Goal: Download file/media

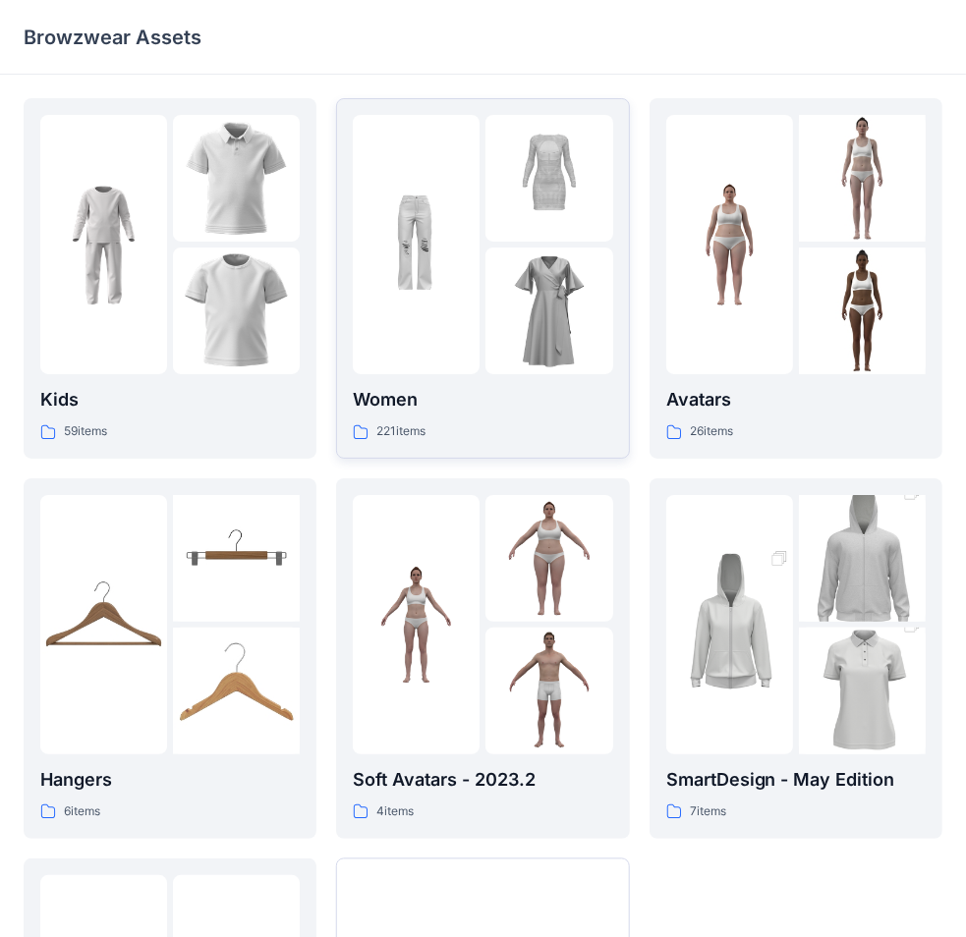
scroll to position [337, 0]
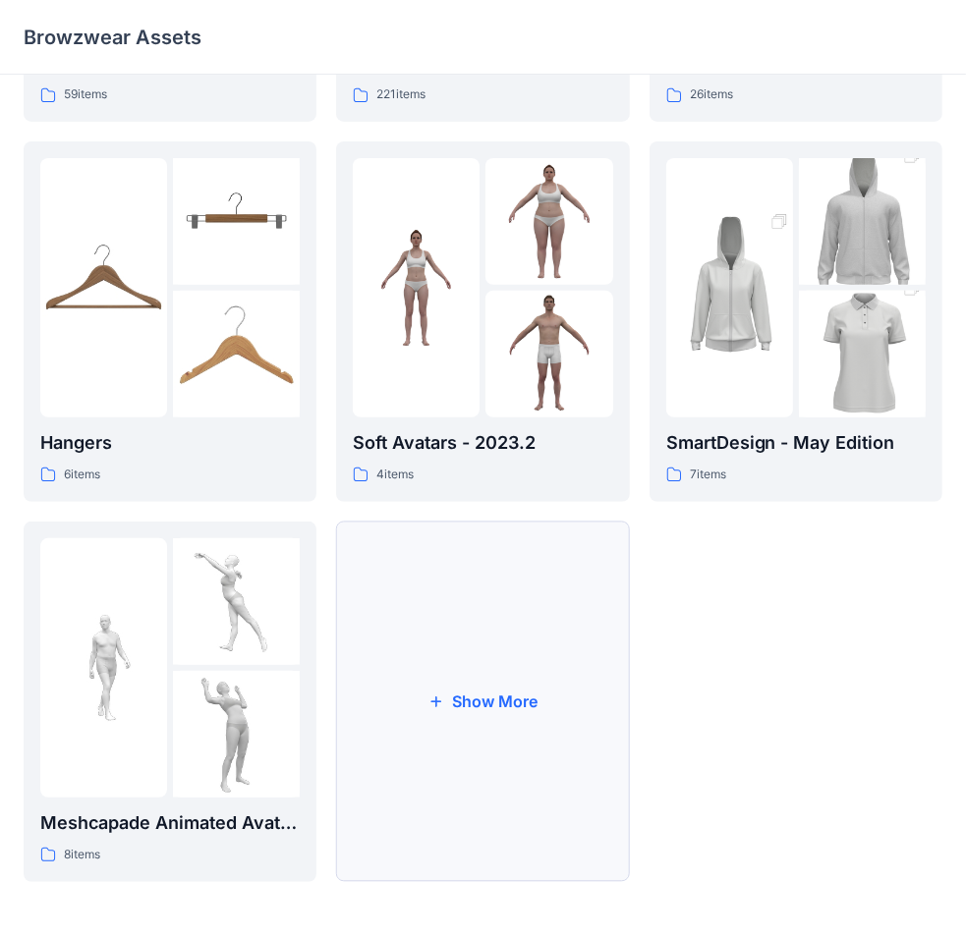
click at [496, 645] on button "Show More" at bounding box center [482, 702] width 293 height 361
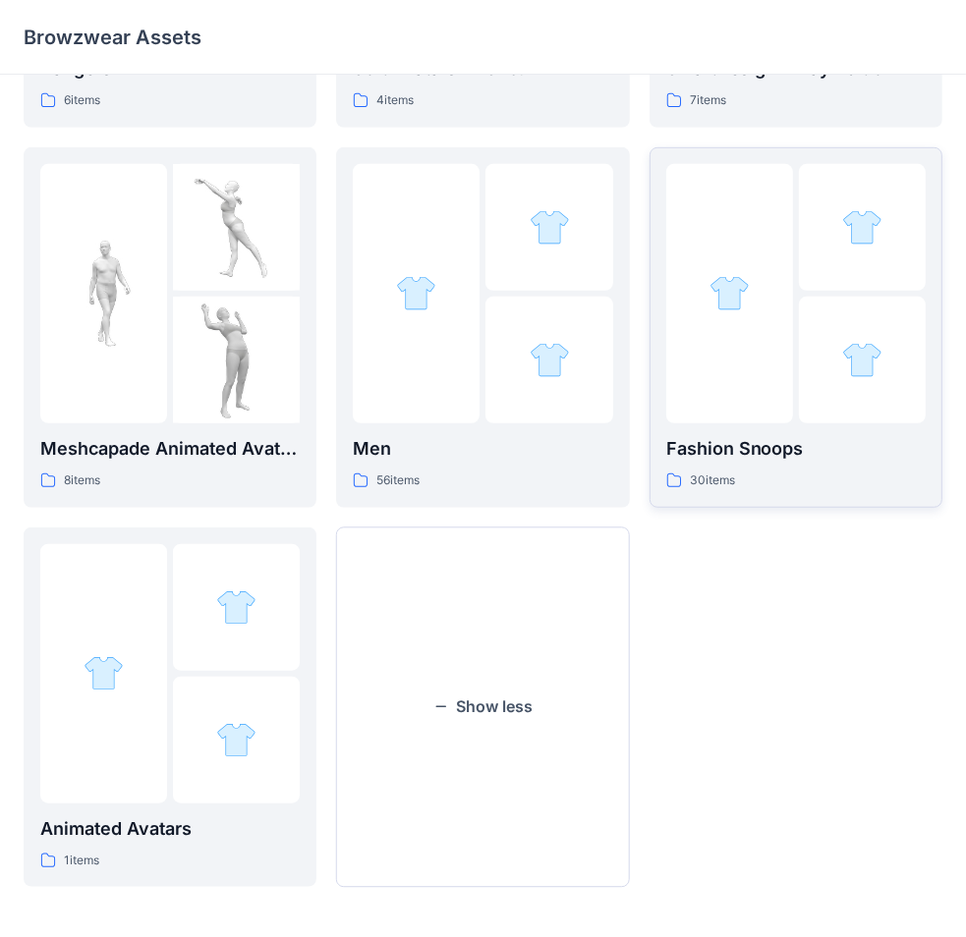
scroll to position [717, 0]
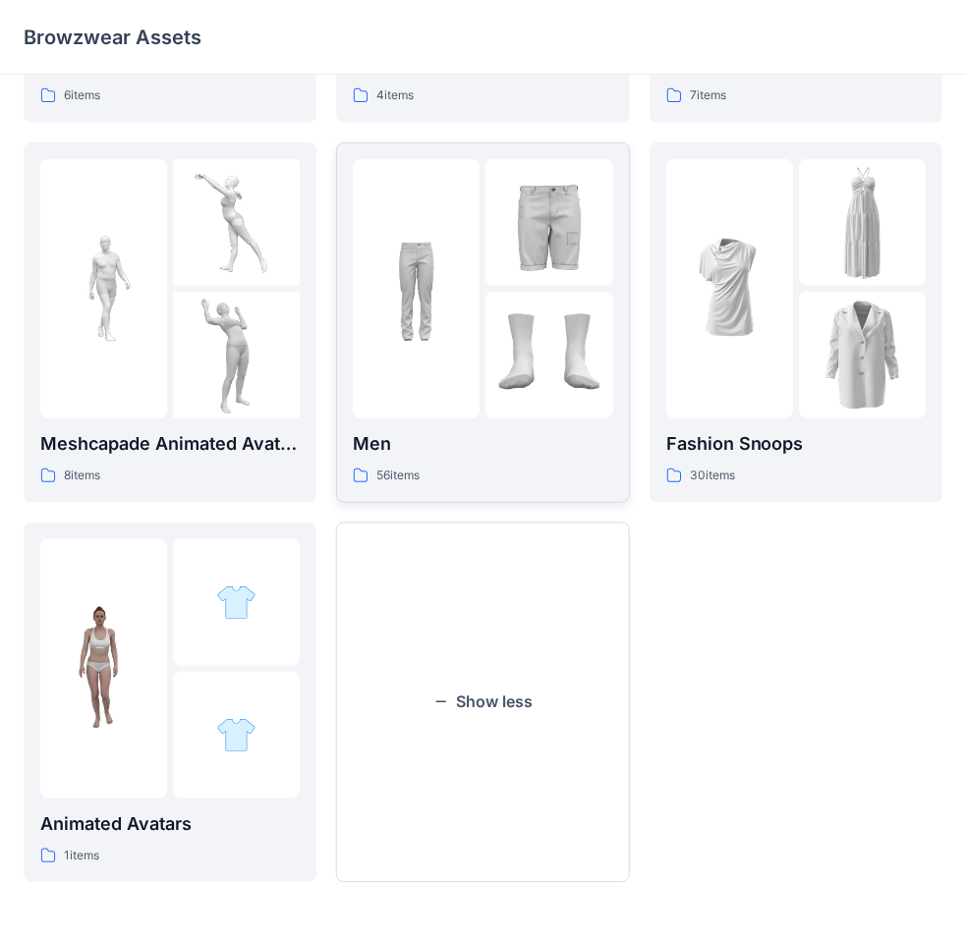
click at [527, 339] on img at bounding box center [548, 355] width 127 height 127
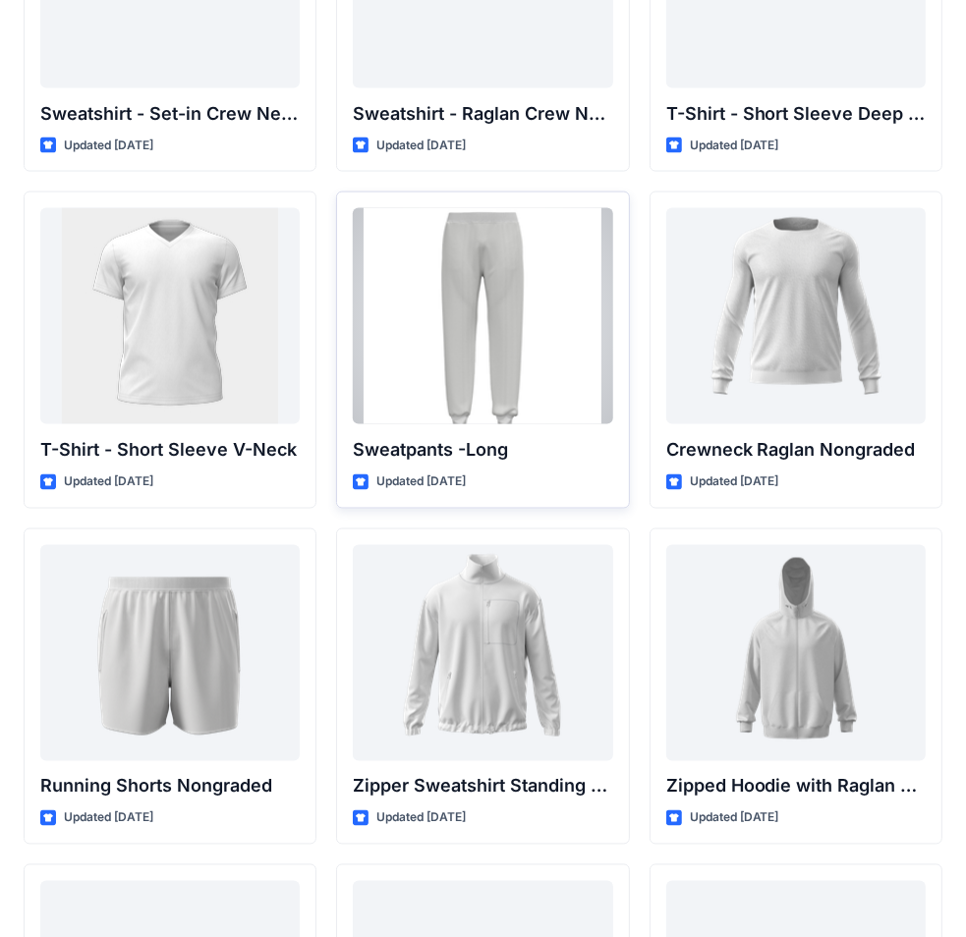
scroll to position [1729, 0]
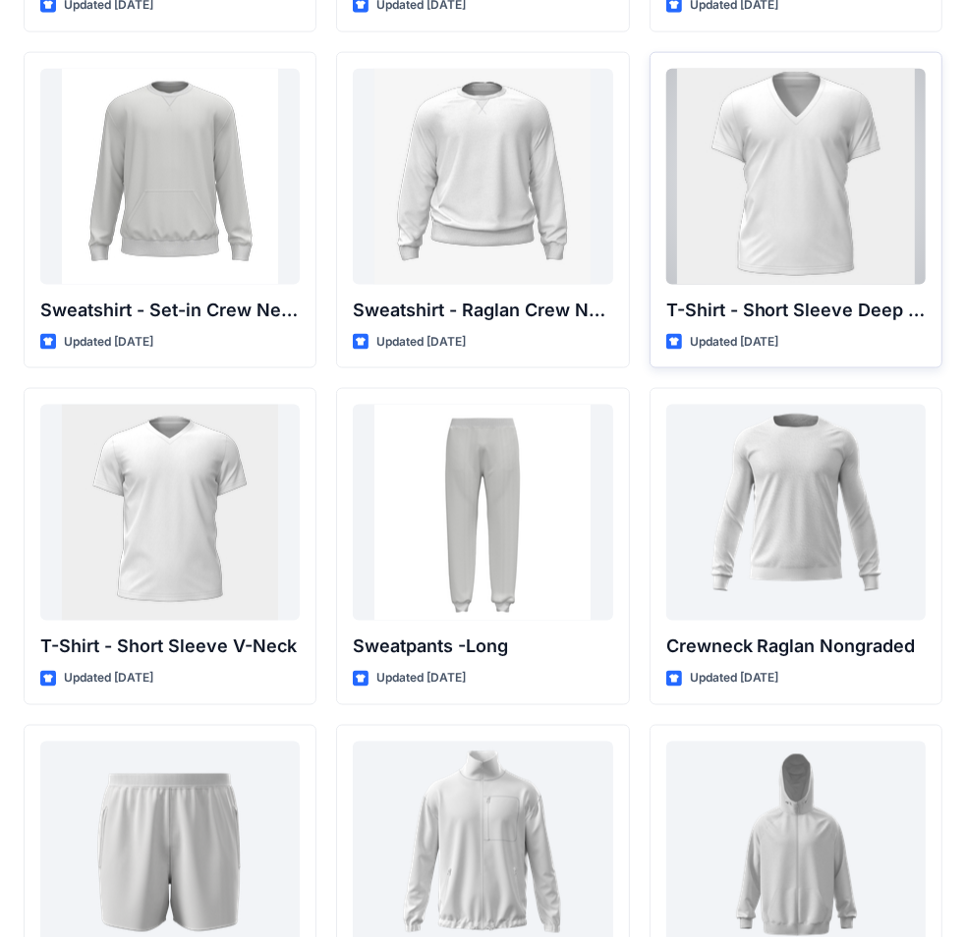
click at [734, 202] on div at bounding box center [795, 177] width 259 height 216
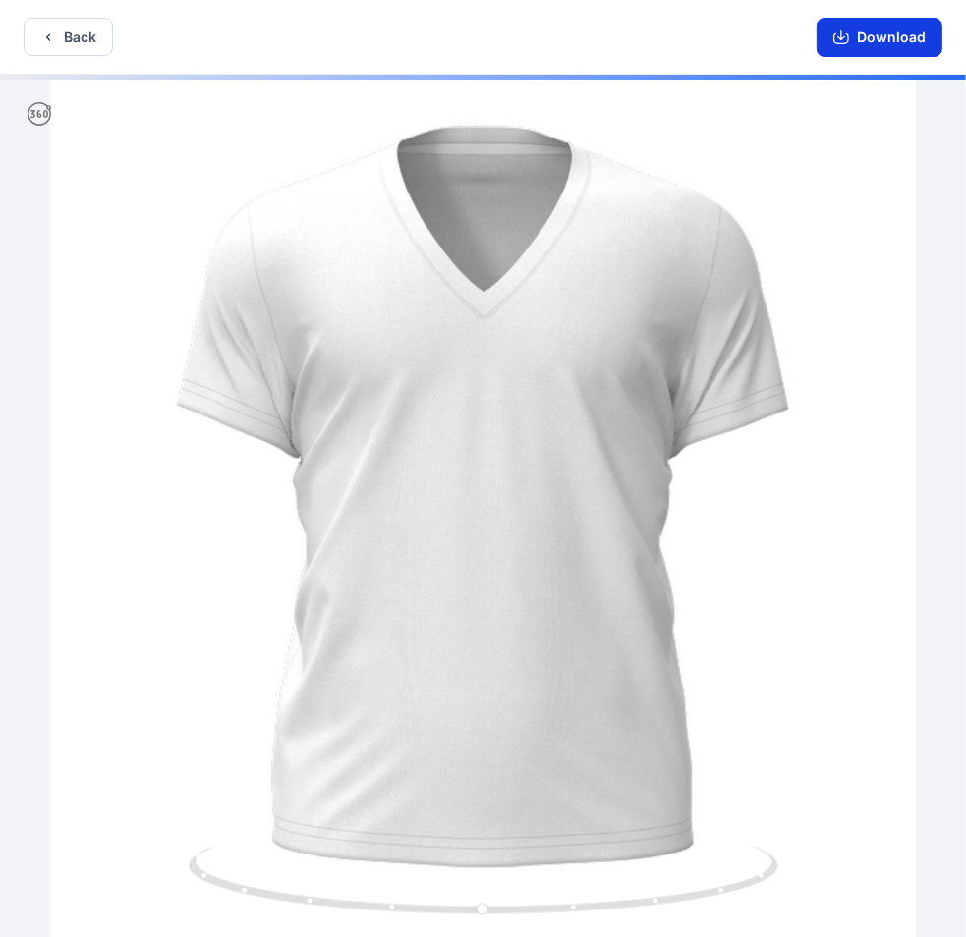
click at [857, 41] on button "Download" at bounding box center [879, 37] width 126 height 39
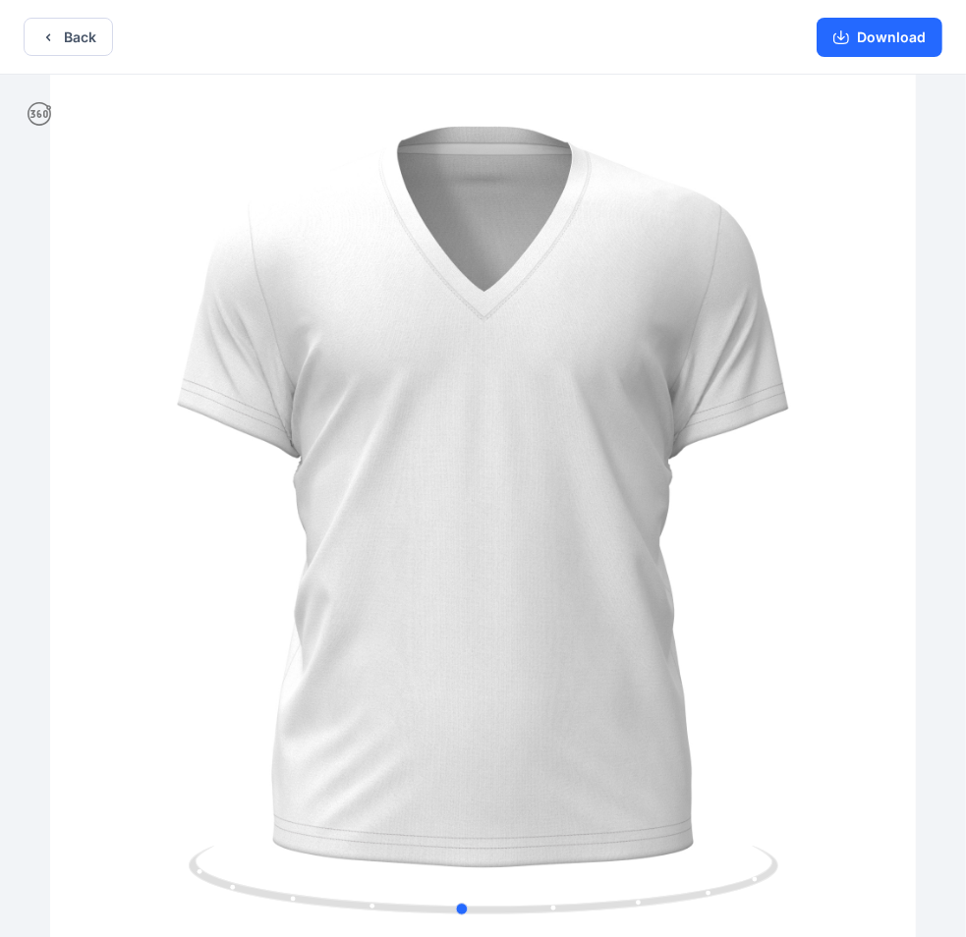
drag, startPoint x: 497, startPoint y: 531, endPoint x: 406, endPoint y: 538, distance: 91.6
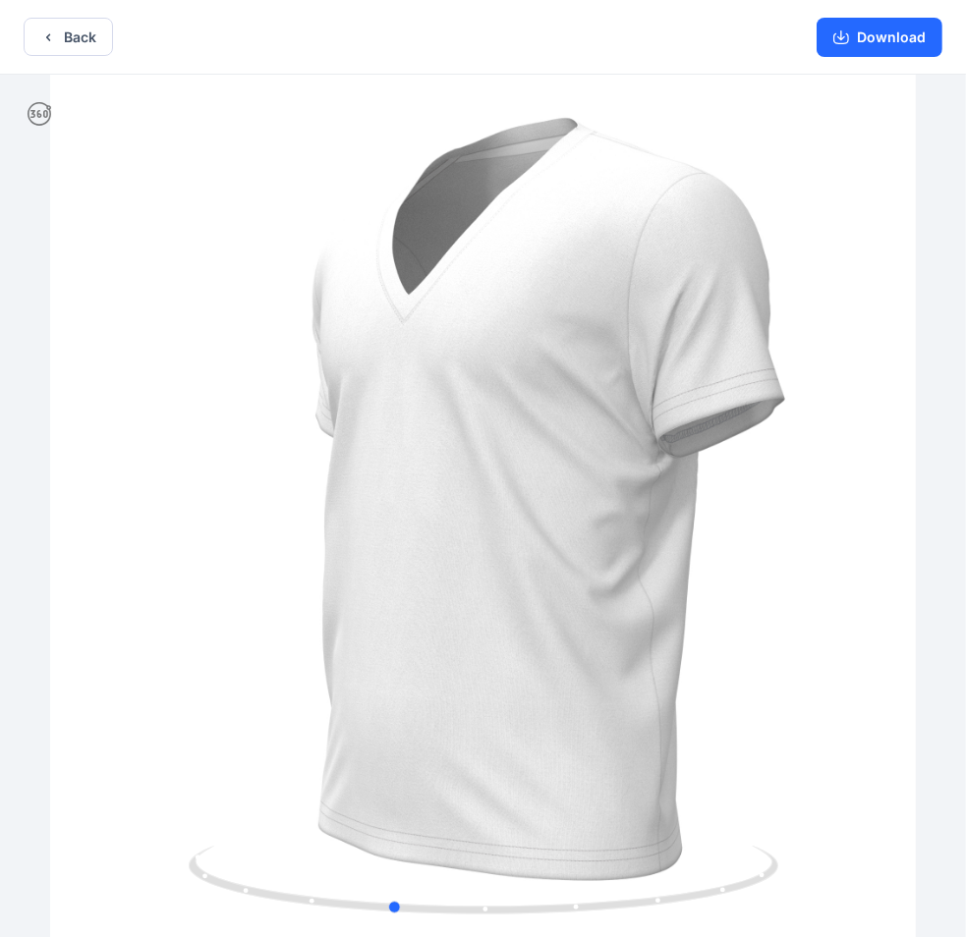
drag, startPoint x: 483, startPoint y: 541, endPoint x: 391, endPoint y: 532, distance: 92.8
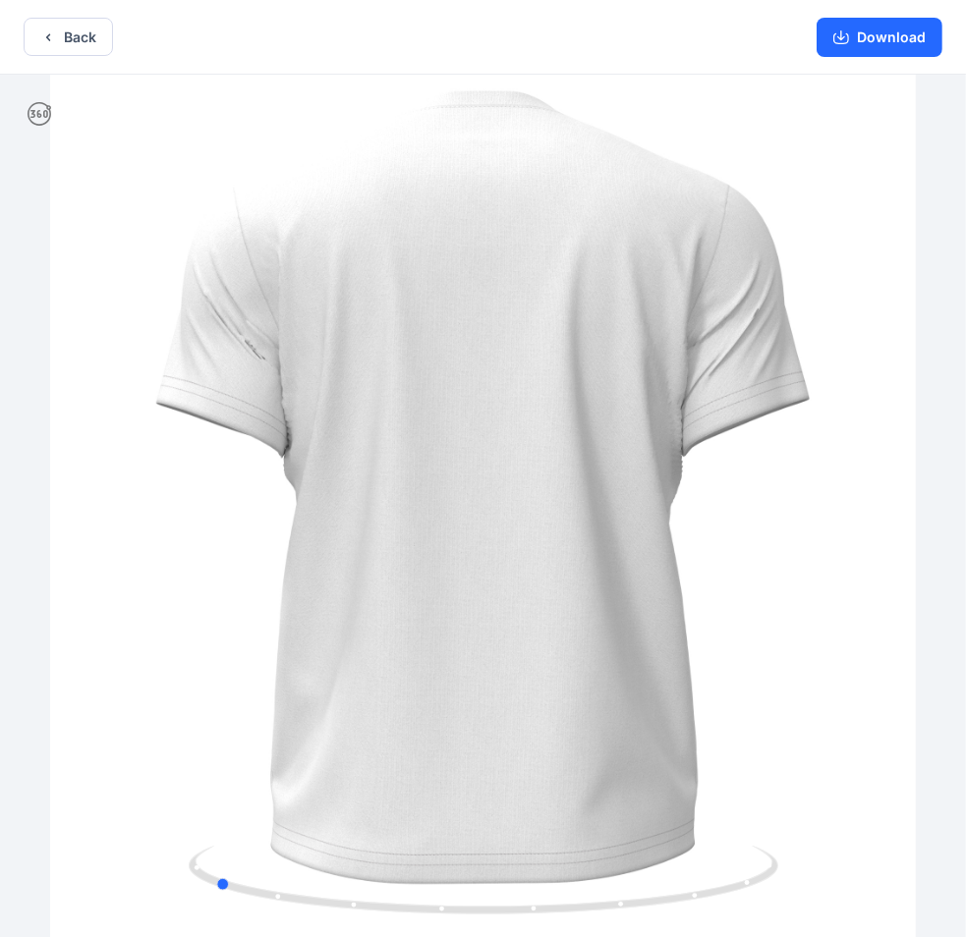
drag, startPoint x: 475, startPoint y: 527, endPoint x: 385, endPoint y: 521, distance: 89.6
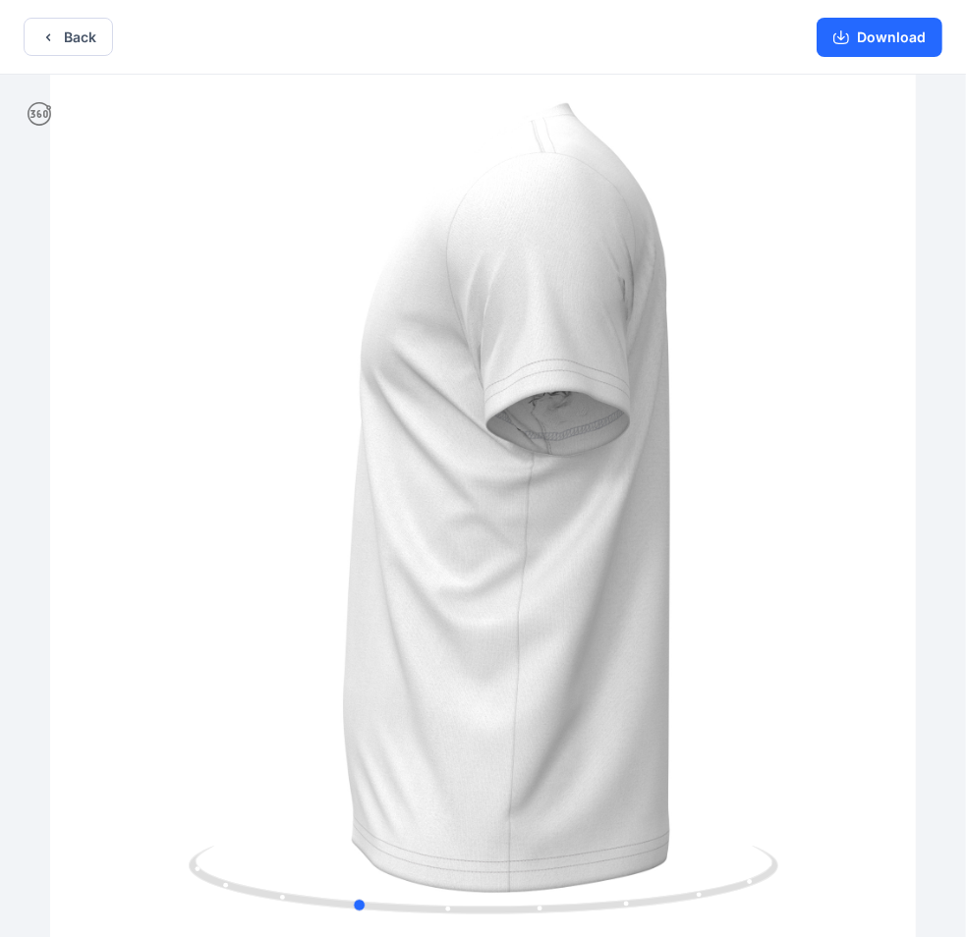
drag, startPoint x: 364, startPoint y: 512, endPoint x: 531, endPoint y: 504, distance: 166.2
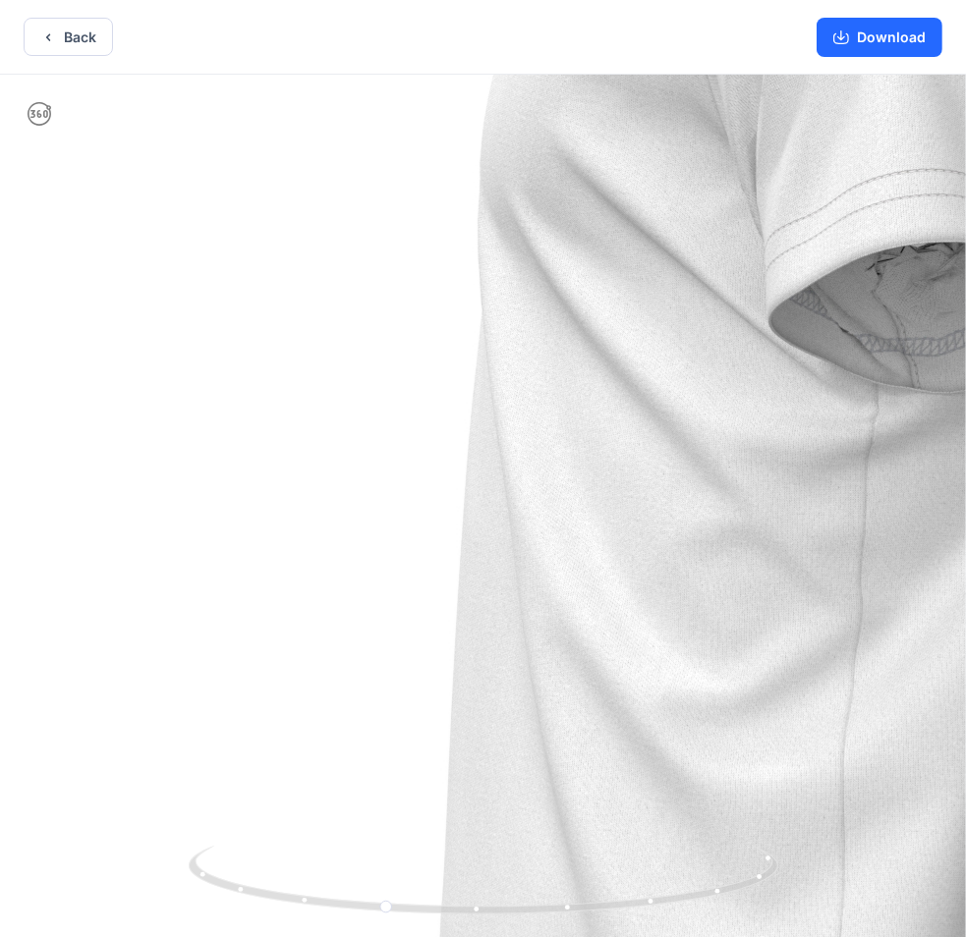
drag, startPoint x: 284, startPoint y: 465, endPoint x: 563, endPoint y: 471, distance: 279.1
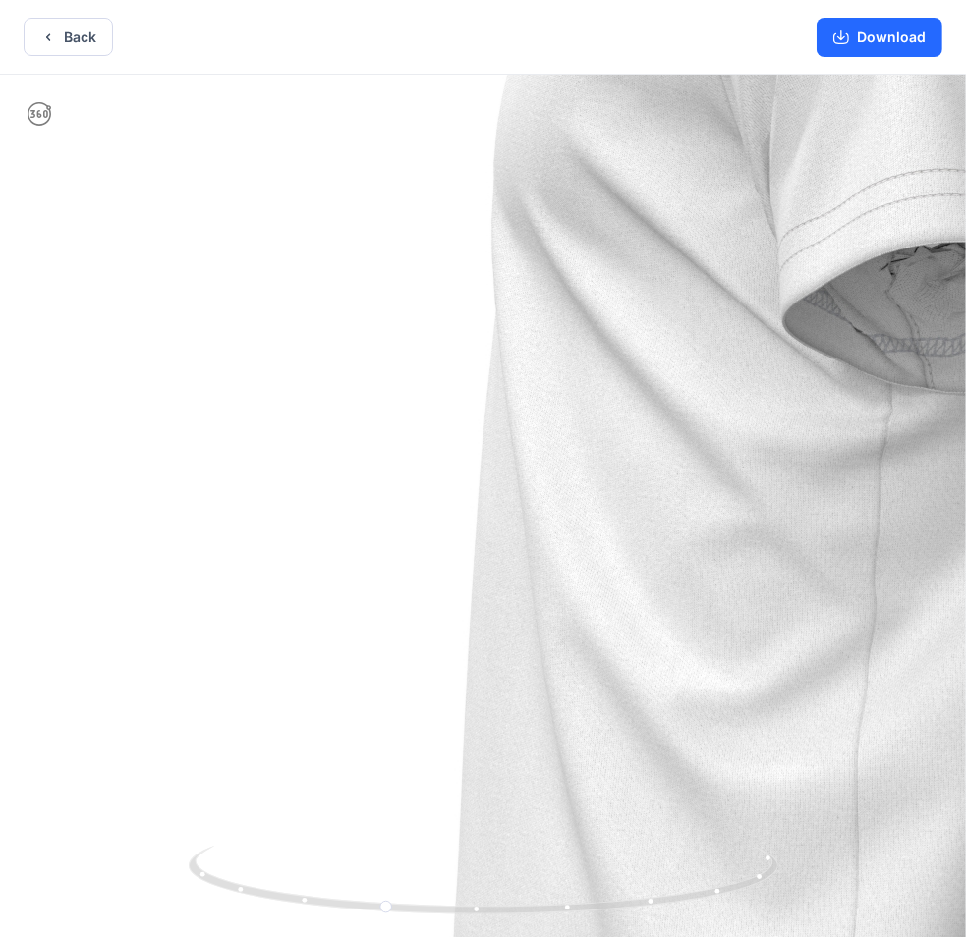
drag, startPoint x: 436, startPoint y: 448, endPoint x: 419, endPoint y: 457, distance: 18.9
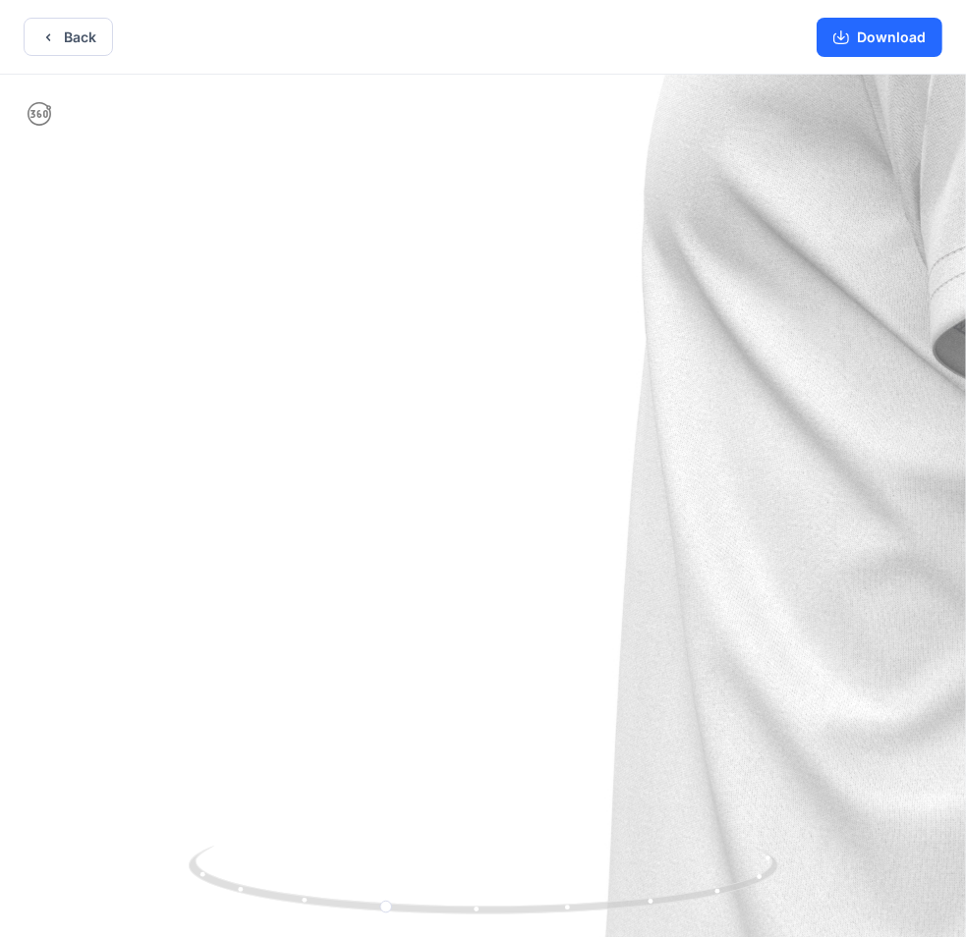
drag, startPoint x: 308, startPoint y: 456, endPoint x: 459, endPoint y: 482, distance: 152.6
click at [459, 482] on img at bounding box center [925, 539] width 1992 height 1992
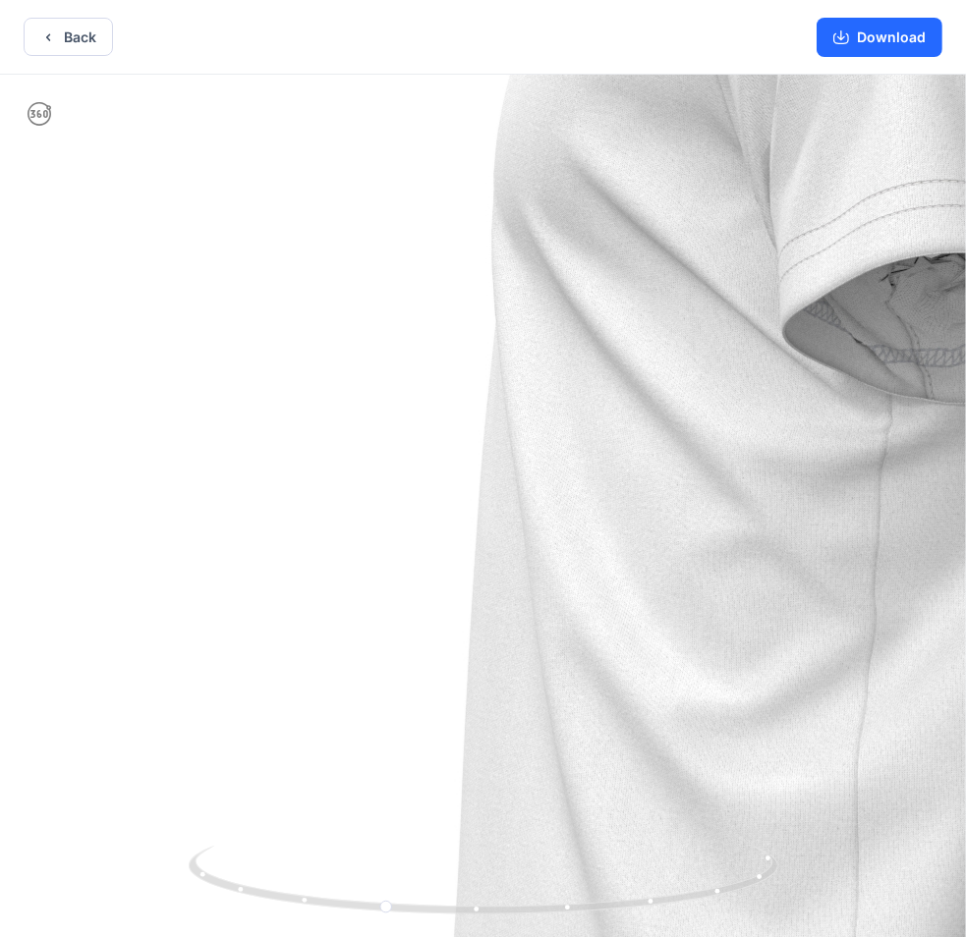
drag, startPoint x: 381, startPoint y: 472, endPoint x: 289, endPoint y: 462, distance: 92.9
drag, startPoint x: 349, startPoint y: 462, endPoint x: 364, endPoint y: 469, distance: 17.2
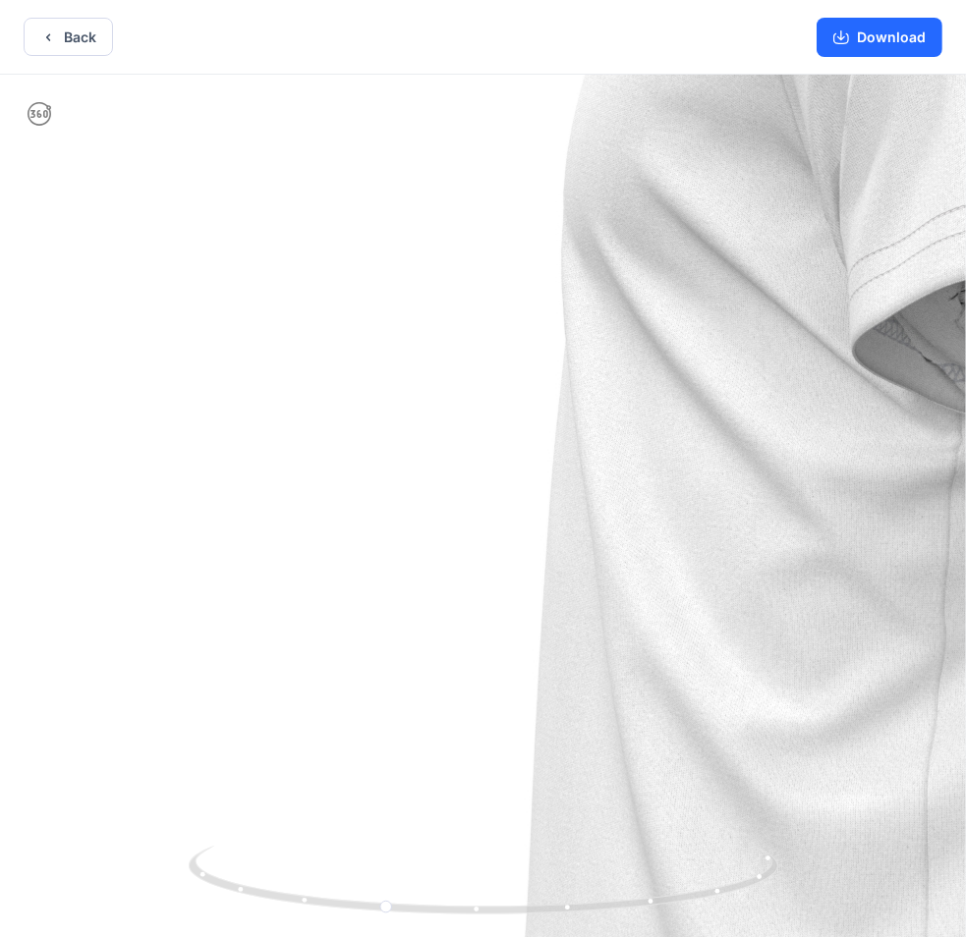
drag, startPoint x: 355, startPoint y: 467, endPoint x: 496, endPoint y: 502, distance: 145.8
click at [496, 502] on img at bounding box center [845, 540] width 1992 height 1992
